Goal: Check status: Check status

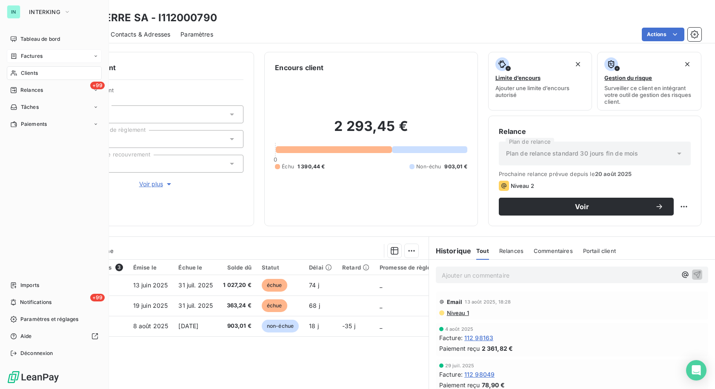
click at [14, 55] on icon at bounding box center [13, 56] width 5 height 6
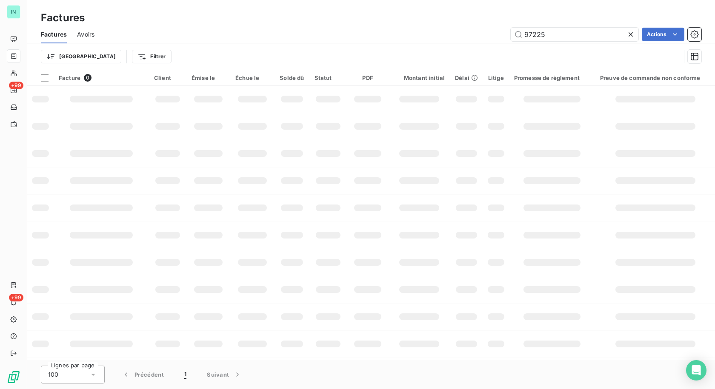
drag, startPoint x: 549, startPoint y: 28, endPoint x: 425, endPoint y: 48, distance: 125.8
click at [425, 48] on div "Factures Avoirs 97225 Actions Trier Filtrer" at bounding box center [370, 48] width 687 height 44
type input "101782"
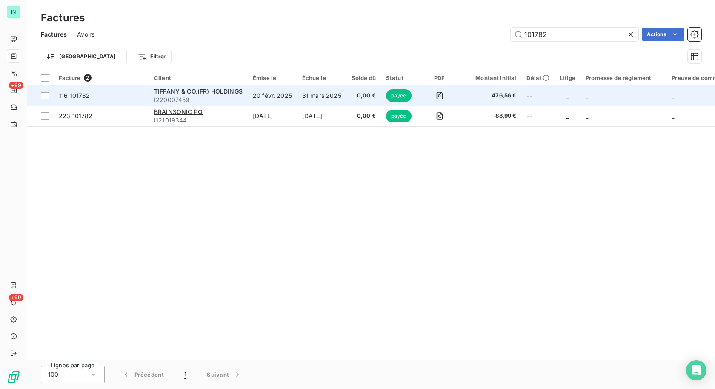
click at [192, 96] on span "I220007459" at bounding box center [198, 100] width 88 height 9
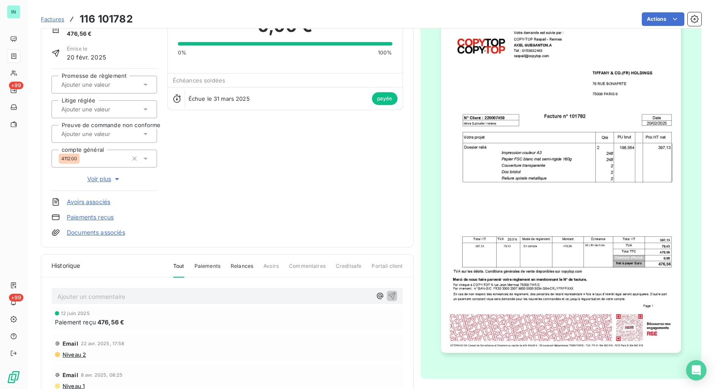
scroll to position [88, 0]
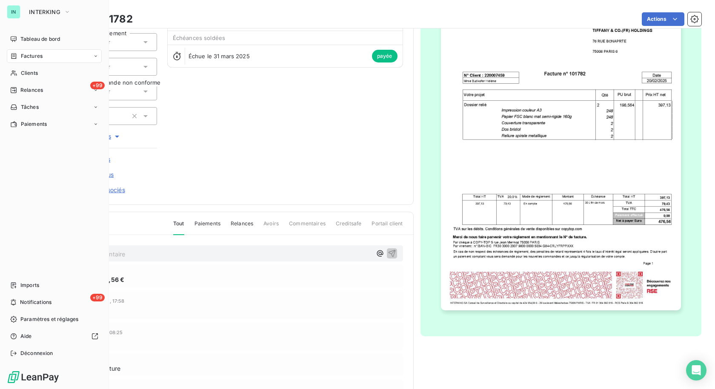
click at [15, 60] on div "Factures" at bounding box center [54, 56] width 95 height 14
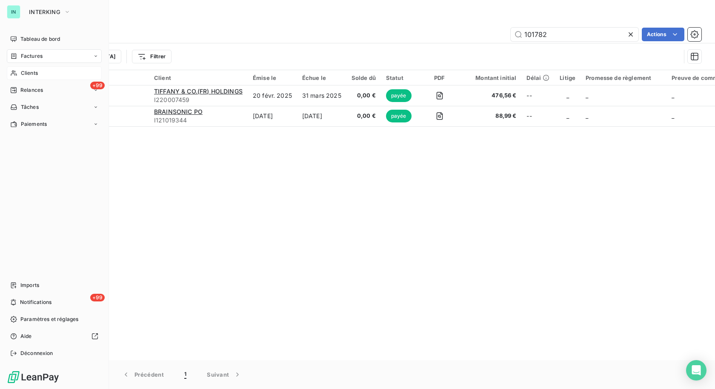
click at [12, 71] on icon at bounding box center [14, 74] width 6 height 6
